Goal: Task Accomplishment & Management: Complete application form

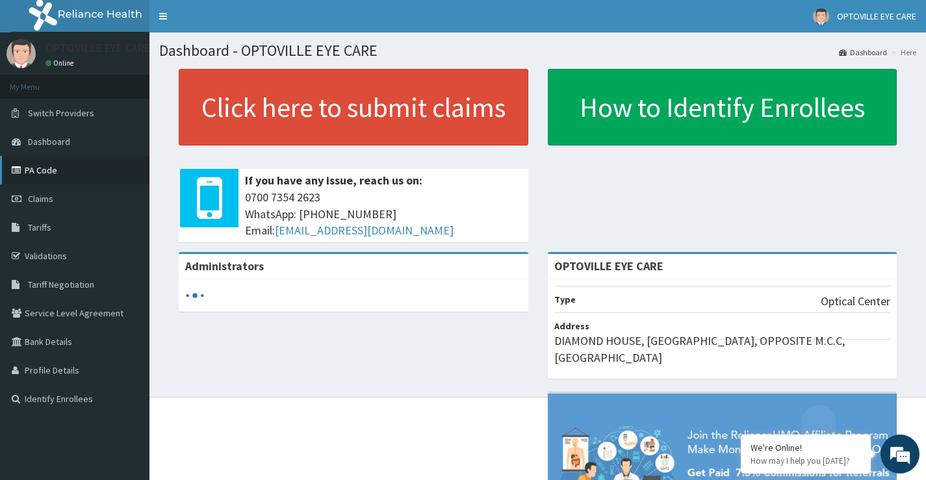
click at [42, 164] on link "PA Code" at bounding box center [74, 170] width 149 height 29
click at [44, 171] on link "PA Code" at bounding box center [74, 170] width 149 height 29
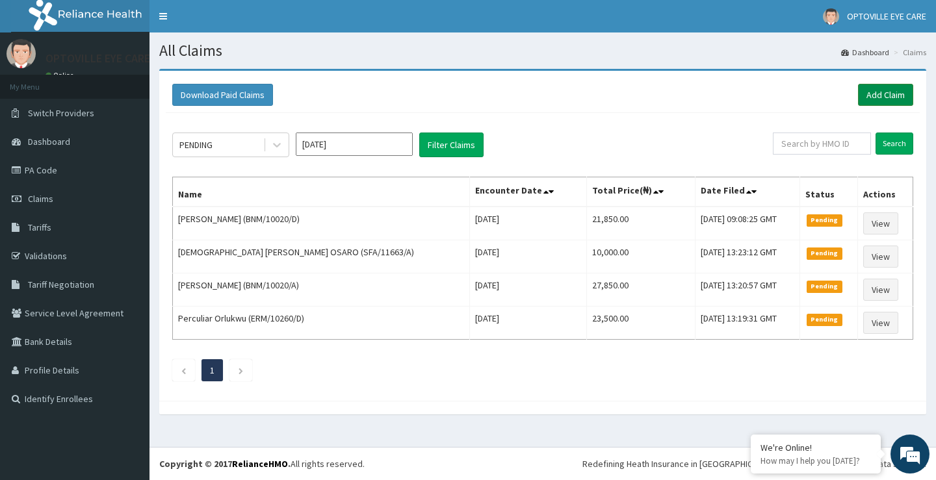
click at [887, 94] on link "Add Claim" at bounding box center [885, 95] width 55 height 22
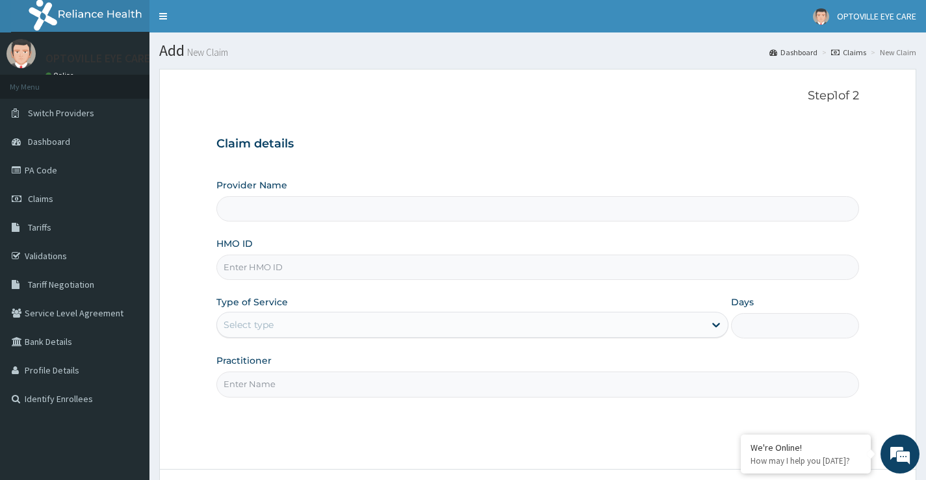
click at [246, 213] on input "Provider Name" at bounding box center [537, 208] width 643 height 25
type input "OPTOVILLE EYE CARE"
click at [258, 272] on input "HMO ID" at bounding box center [537, 267] width 643 height 25
type input "SES/10028/C"
click at [283, 318] on div "Select type" at bounding box center [460, 325] width 487 height 21
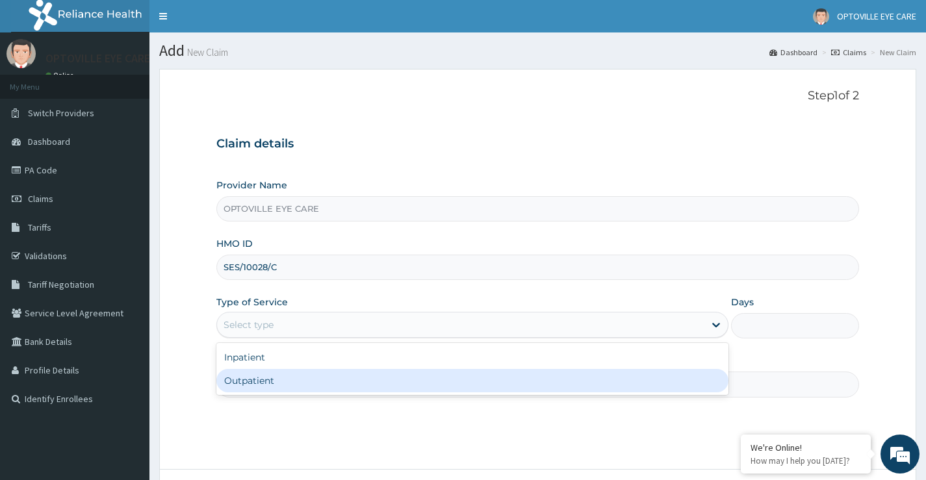
click at [253, 385] on div "Outpatient" at bounding box center [472, 380] width 512 height 23
type input "1"
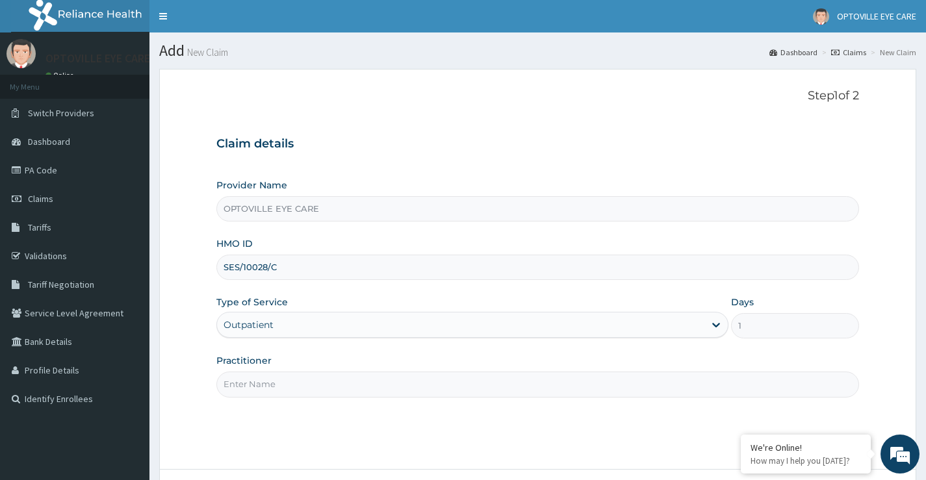
click at [271, 386] on input "Practitioner" at bounding box center [537, 384] width 643 height 25
drag, startPoint x: 254, startPoint y: 384, endPoint x: 264, endPoint y: 386, distance: 10.6
click at [257, 384] on input "DR CHIOMDINMA" at bounding box center [537, 384] width 643 height 25
click at [263, 386] on input "DR CHIOMDINMA" at bounding box center [537, 384] width 643 height 25
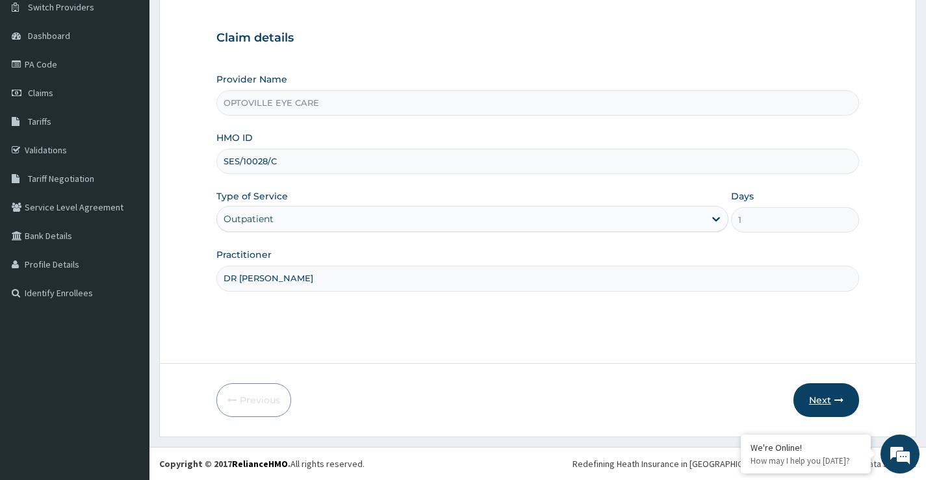
type input "DR CHIMDINMA"
click at [827, 401] on button "Next" at bounding box center [826, 400] width 66 height 34
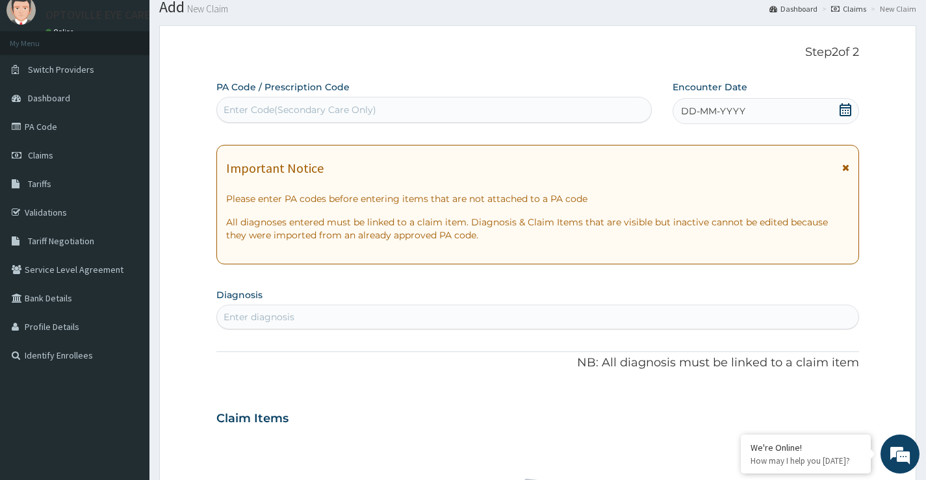
scroll to position [0, 0]
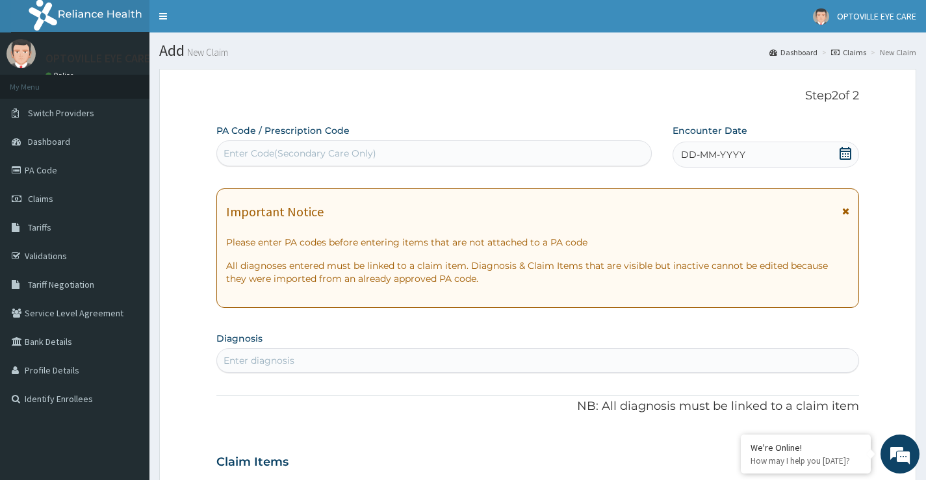
click at [278, 153] on div "Enter Code(Secondary Care Only)" at bounding box center [300, 153] width 153 height 13
paste input "PA/61AADF"
type input "PA/61AADF"
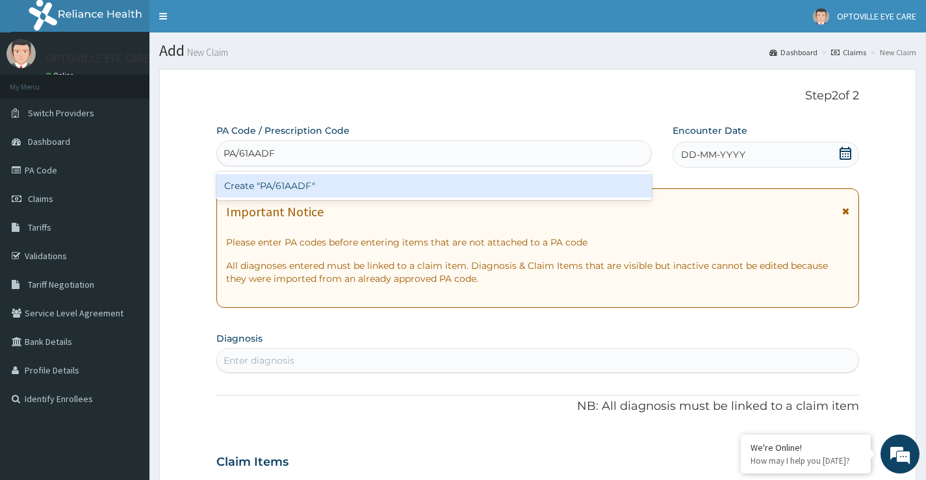
click at [272, 179] on div "Create "PA/61AADF"" at bounding box center [433, 185] width 435 height 23
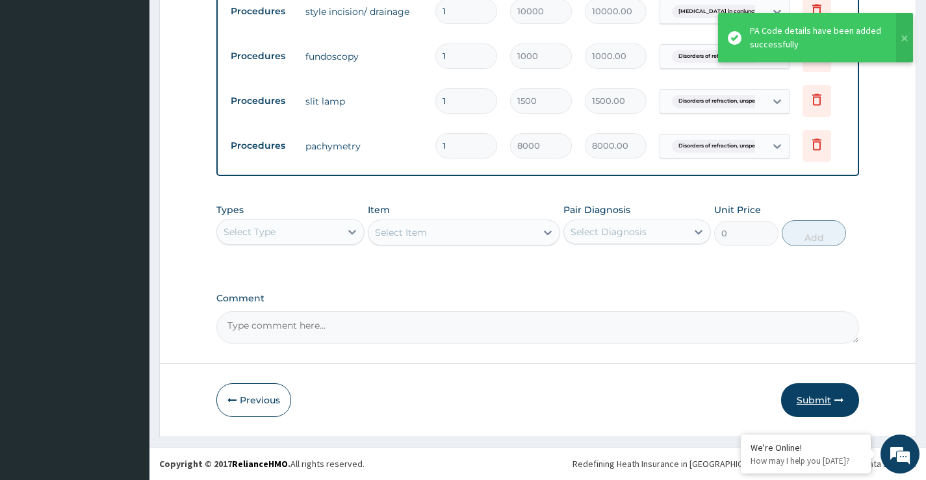
click at [815, 400] on button "Submit" at bounding box center [820, 400] width 78 height 34
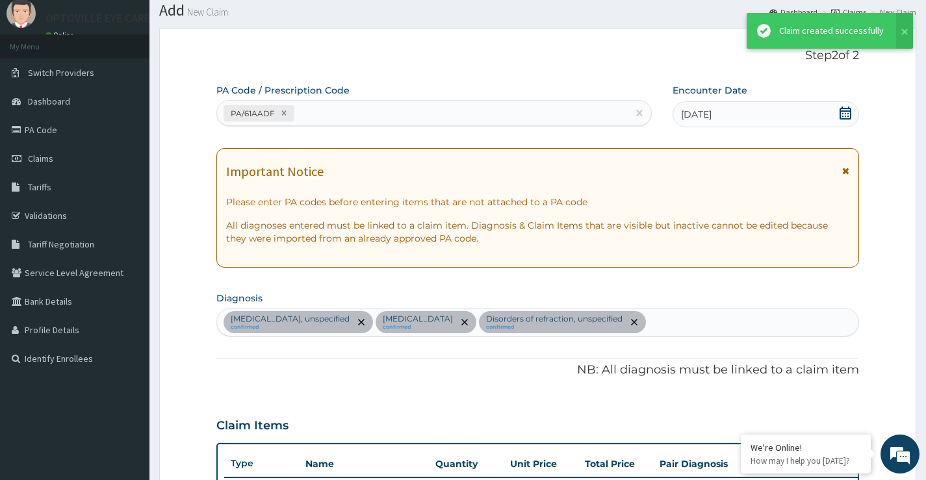
scroll to position [814, 0]
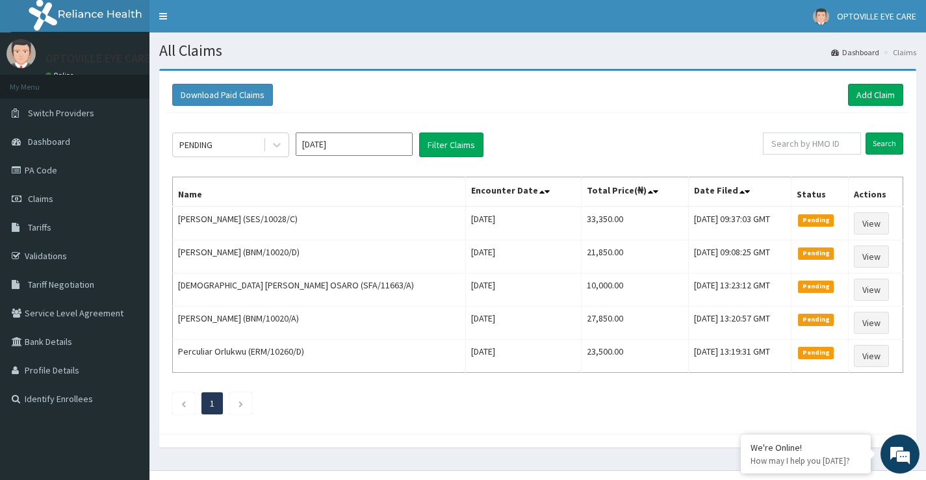
click at [584, 419] on div "PENDING [DATE] Filter Claims Search Name Encounter Date Total Price(₦) Date Fil…" at bounding box center [538, 270] width 744 height 315
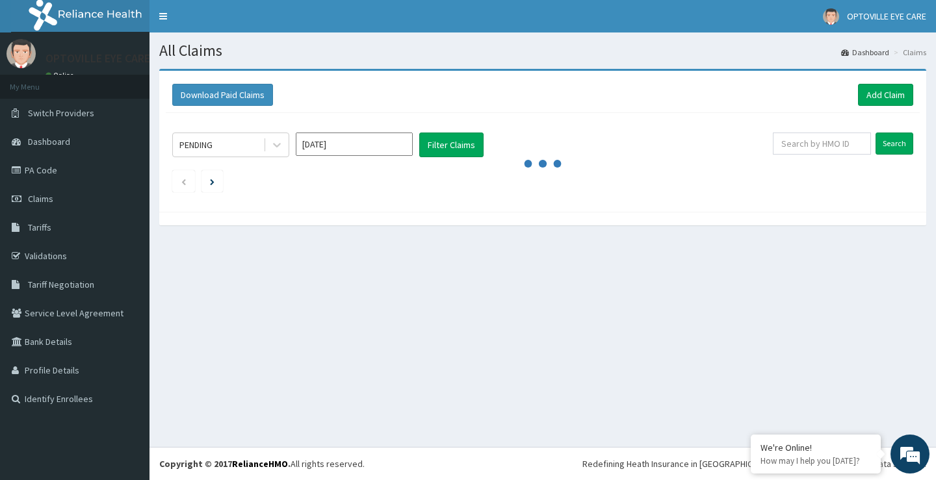
click at [18, 57] on img at bounding box center [20, 53] width 29 height 29
click at [19, 91] on li "My Menu" at bounding box center [74, 87] width 149 height 24
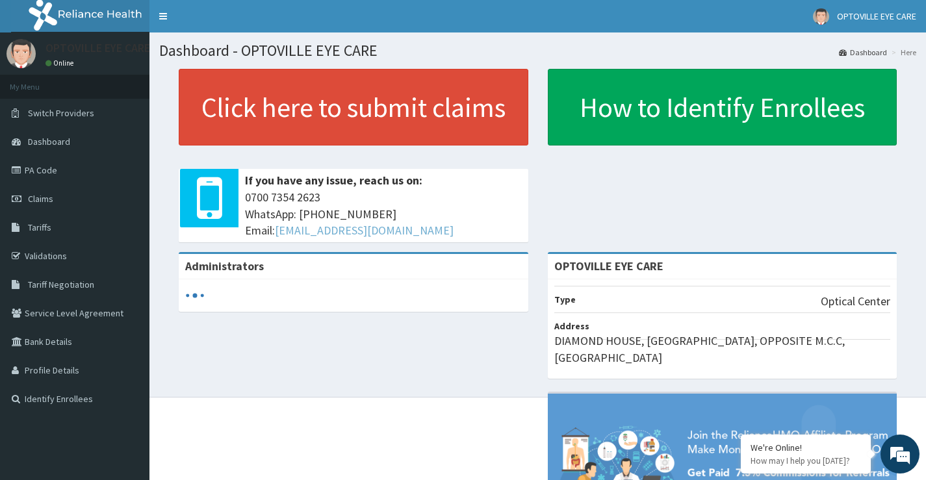
click at [350, 233] on link "[EMAIL_ADDRESS][DOMAIN_NAME]" at bounding box center [364, 230] width 179 height 15
